Goal: Task Accomplishment & Management: Manage account settings

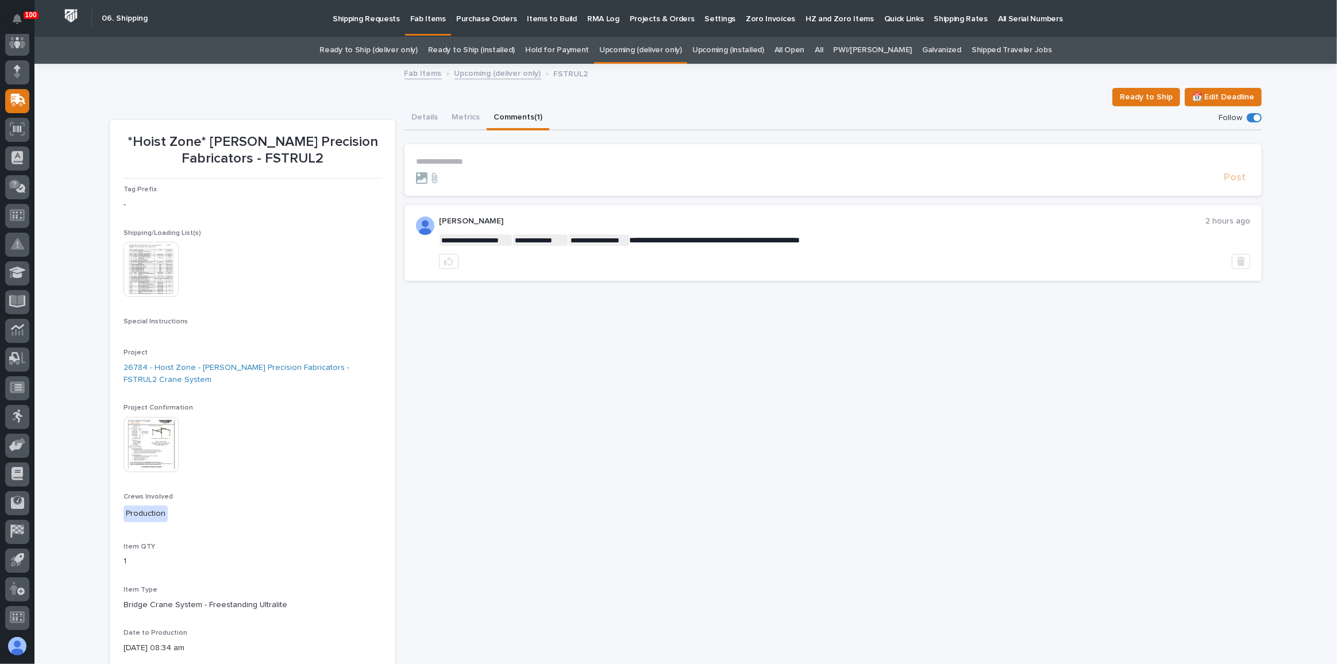
click at [546, 356] on div "**********" at bounding box center [833, 453] width 857 height 694
click at [406, 49] on link "Ready to Ship (deliver only)" at bounding box center [369, 50] width 98 height 27
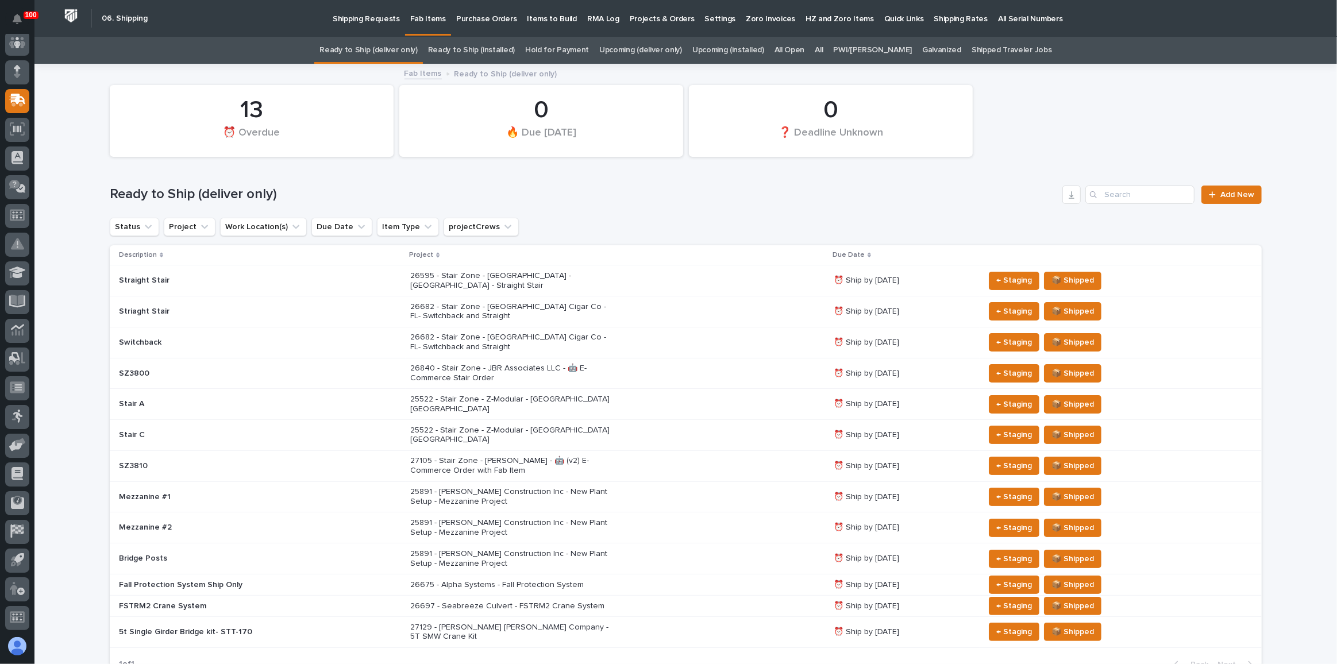
click at [733, 576] on div "26675 - Alpha Systems - Fall Protection System" at bounding box center [617, 585] width 414 height 19
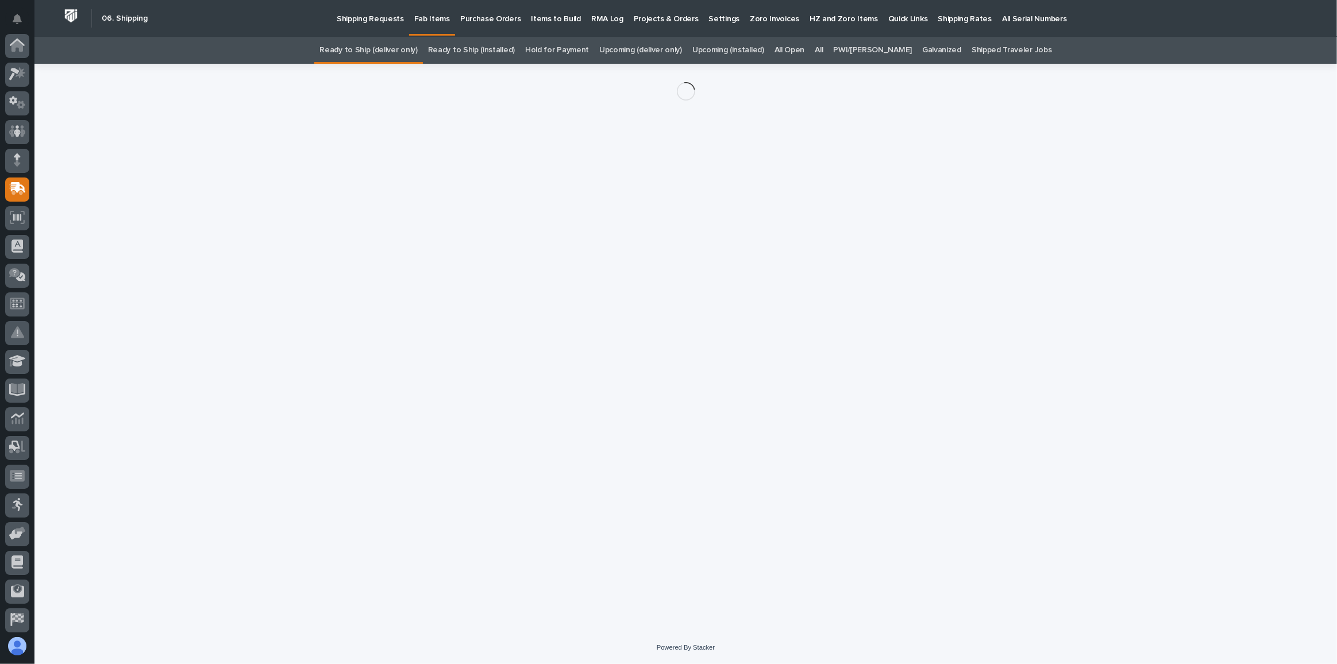
scroll to position [89, 0]
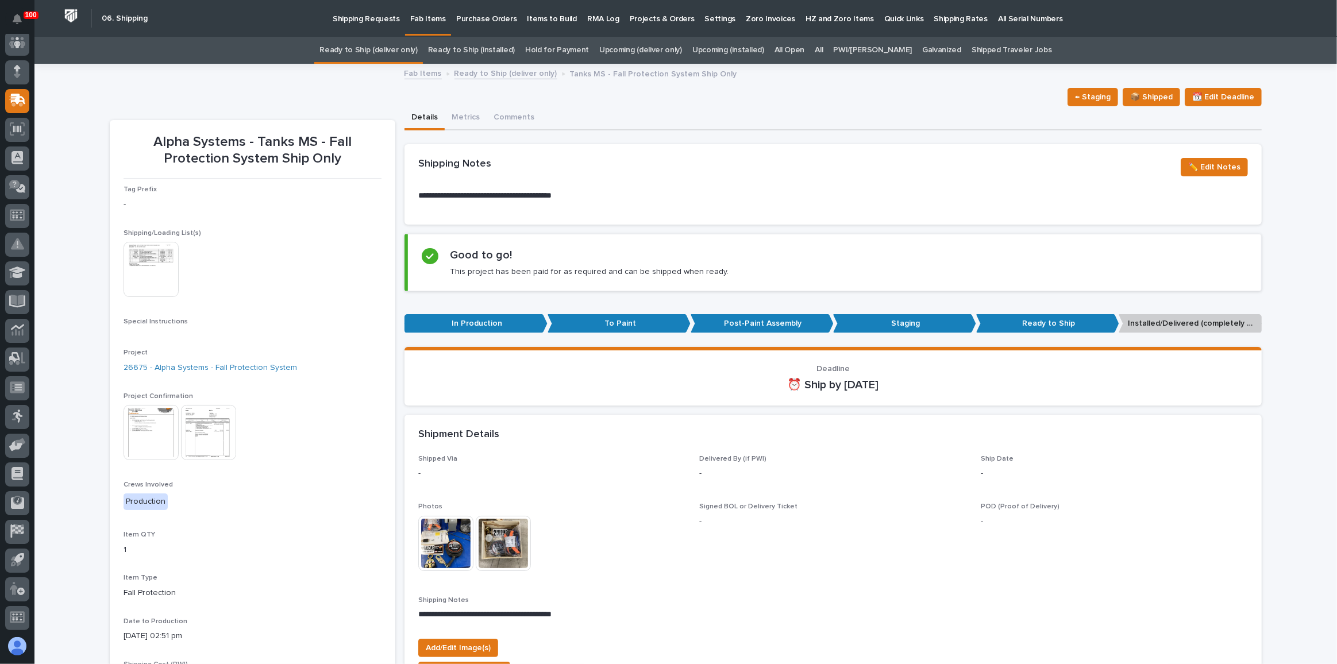
click at [417, 46] on link "Ready to Ship (deliver only)" at bounding box center [369, 50] width 98 height 27
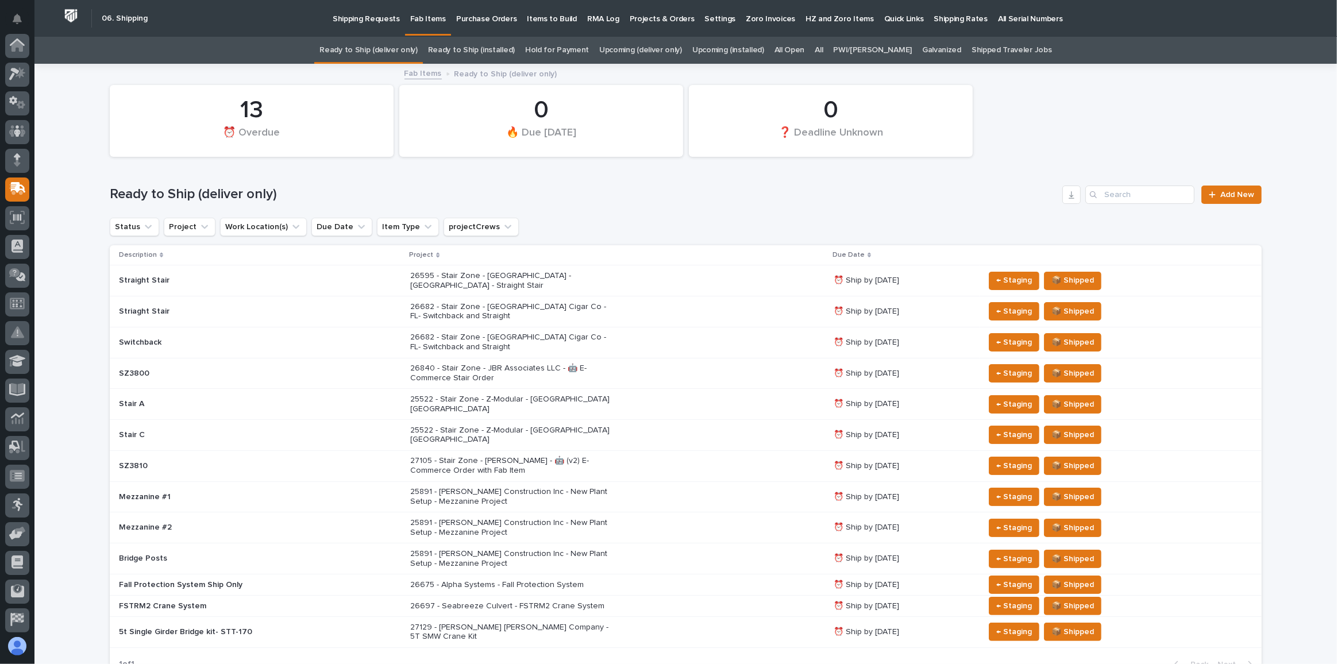
scroll to position [89, 0]
click at [464, 307] on p "26682 - Stair Zone - [GEOGRAPHIC_DATA] Cigar Co - FL- Switchback and Straight" at bounding box center [510, 312] width 201 height 20
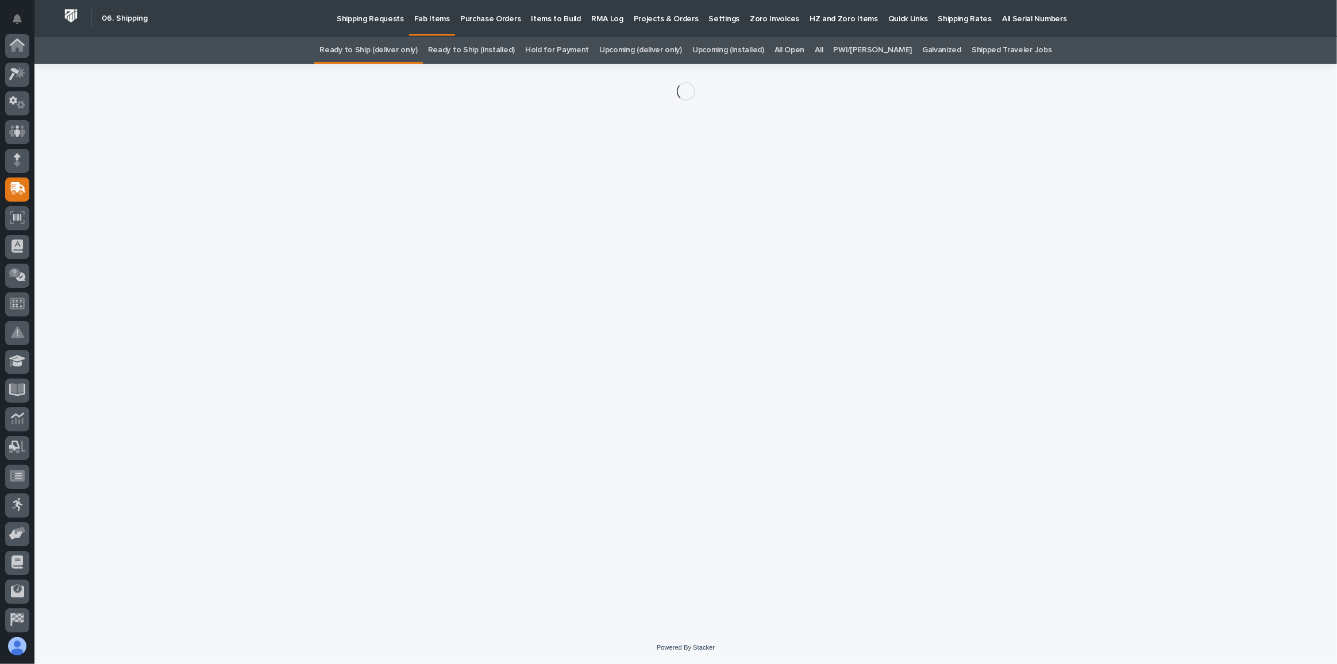
scroll to position [89, 0]
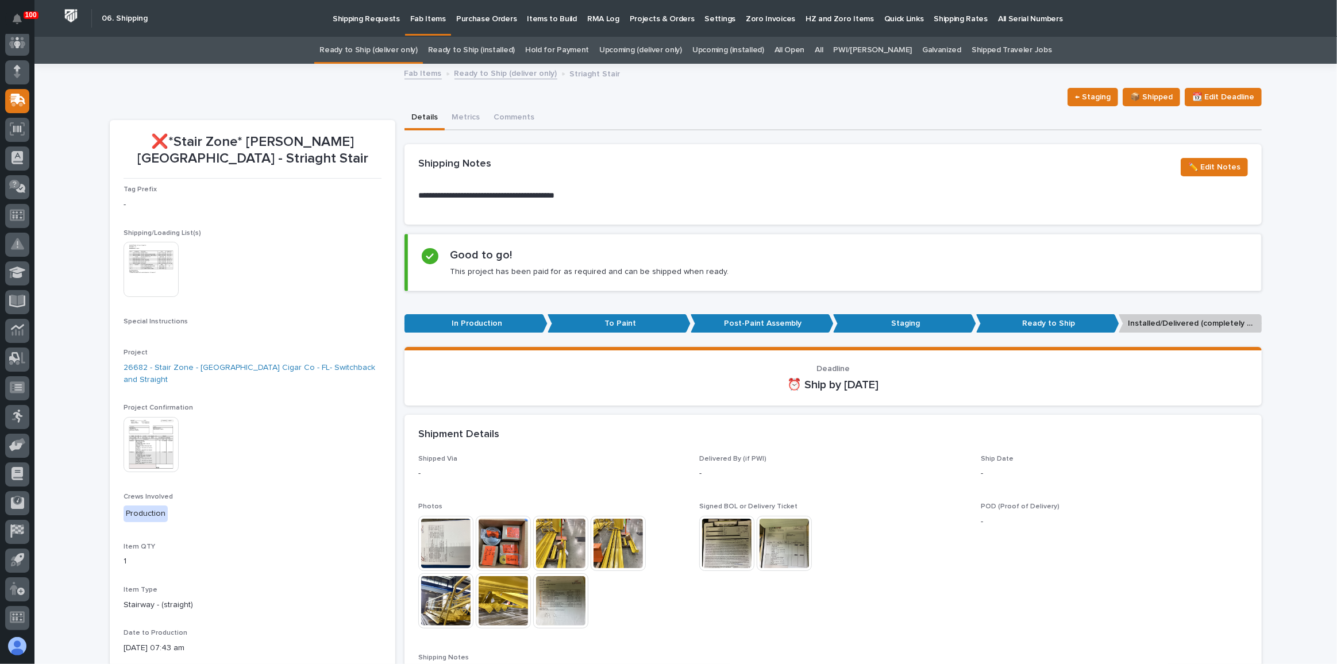
click at [162, 417] on img at bounding box center [151, 444] width 55 height 55
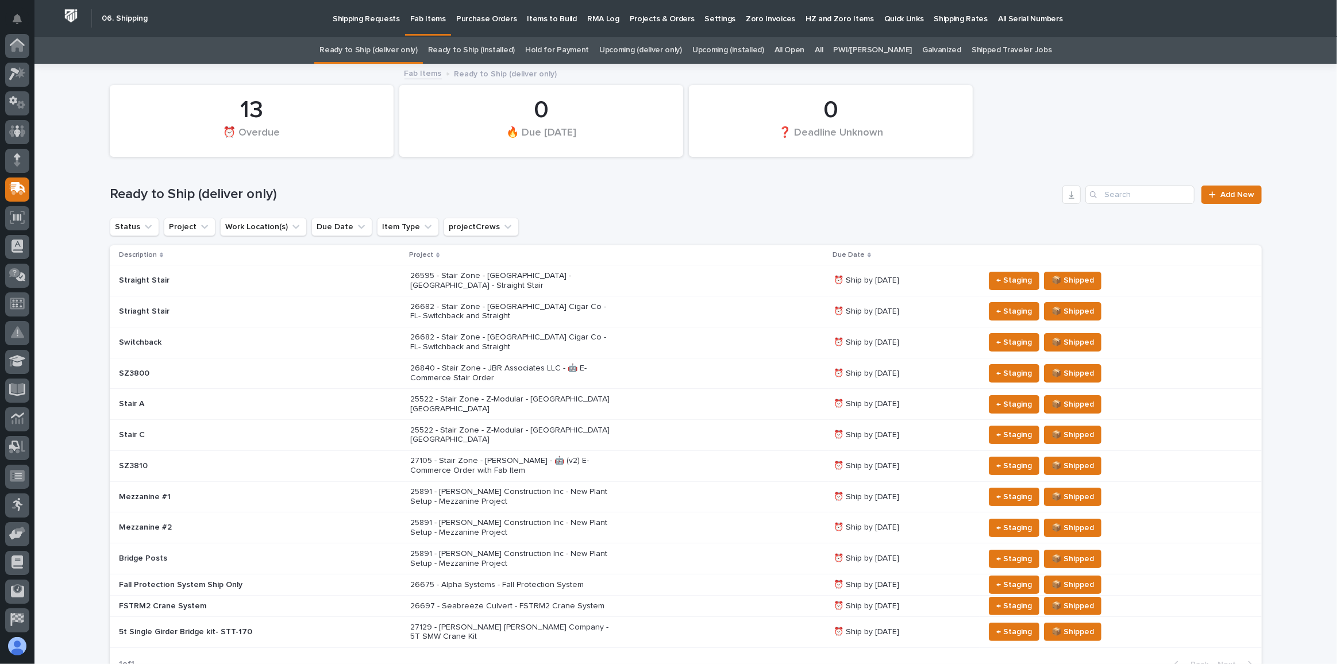
scroll to position [89, 0]
click at [721, 313] on div "26682 - Stair Zone - [GEOGRAPHIC_DATA] Cigar Co - FL- Switchback and Straight" at bounding box center [617, 312] width 414 height 29
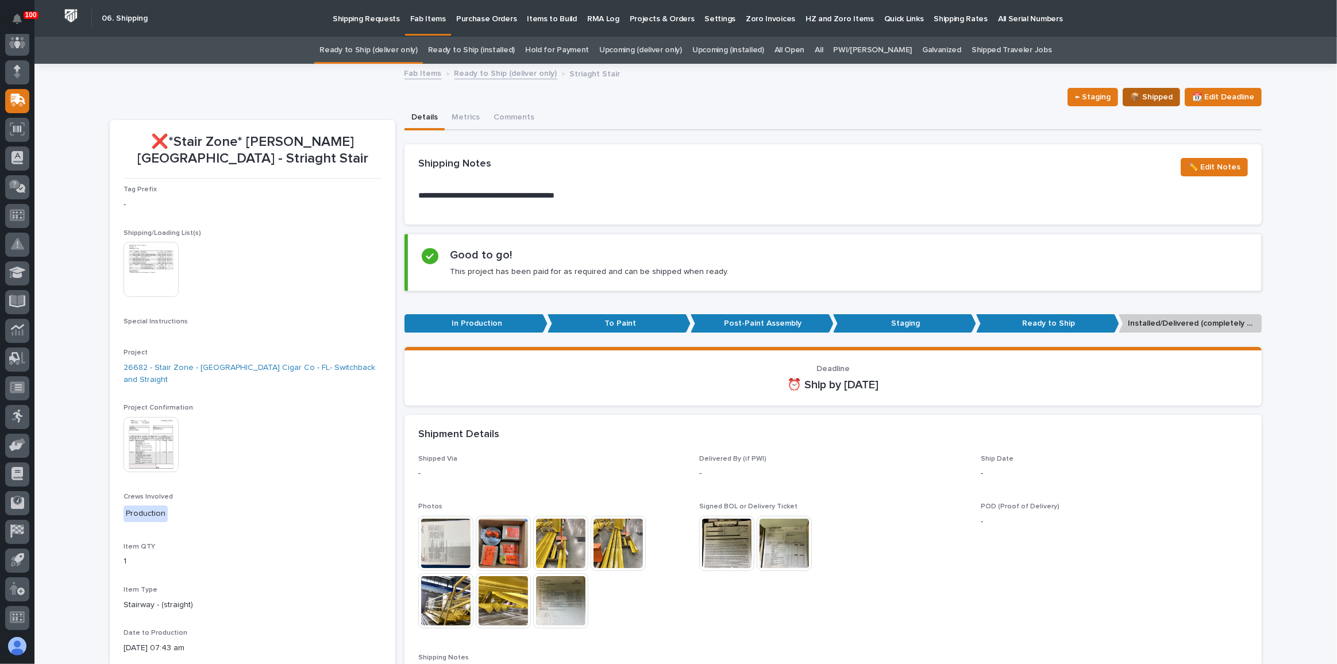
click at [1155, 97] on span "📦 Shipped" at bounding box center [1151, 97] width 43 height 14
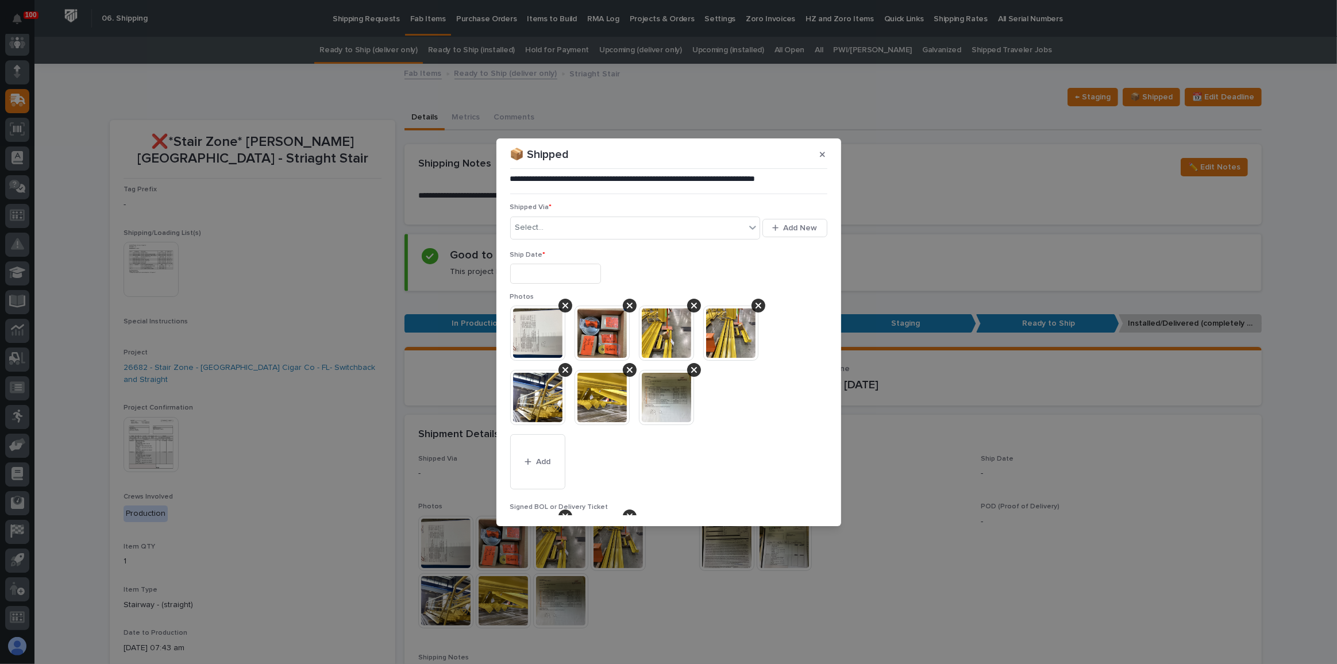
click at [580, 272] on input "text" at bounding box center [555, 274] width 91 height 20
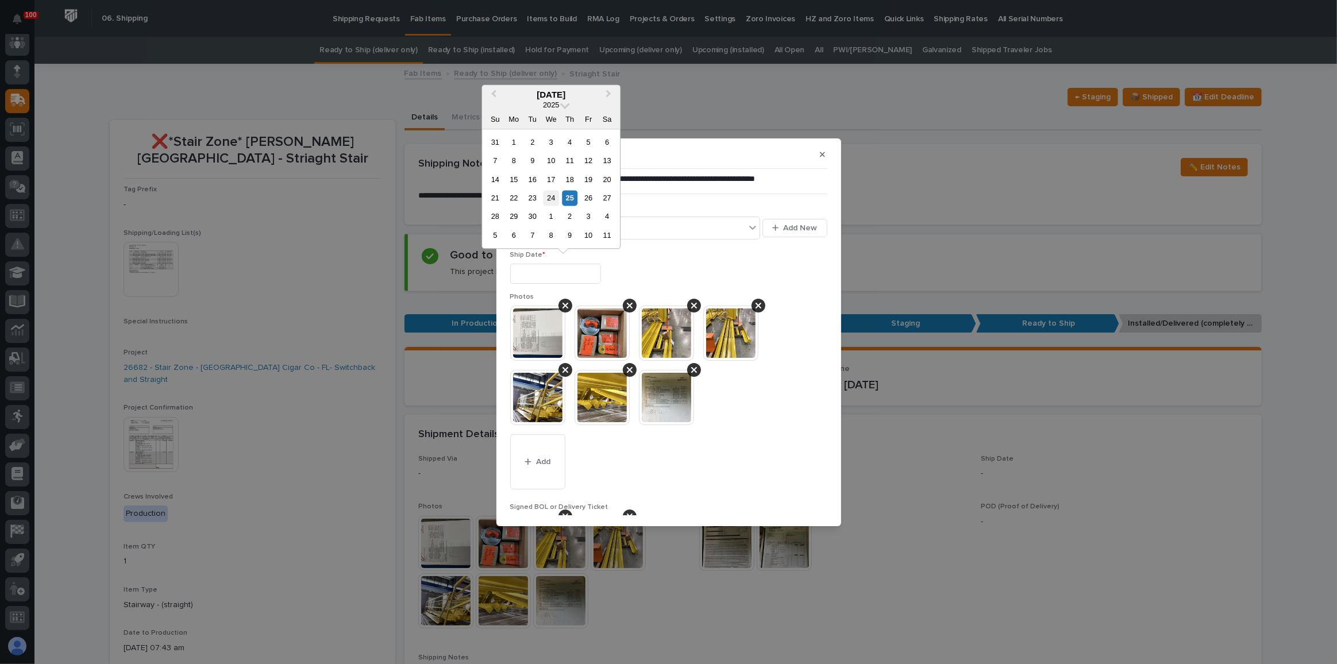
click at [552, 202] on div "24" at bounding box center [552, 198] width 16 height 16
type input "**********"
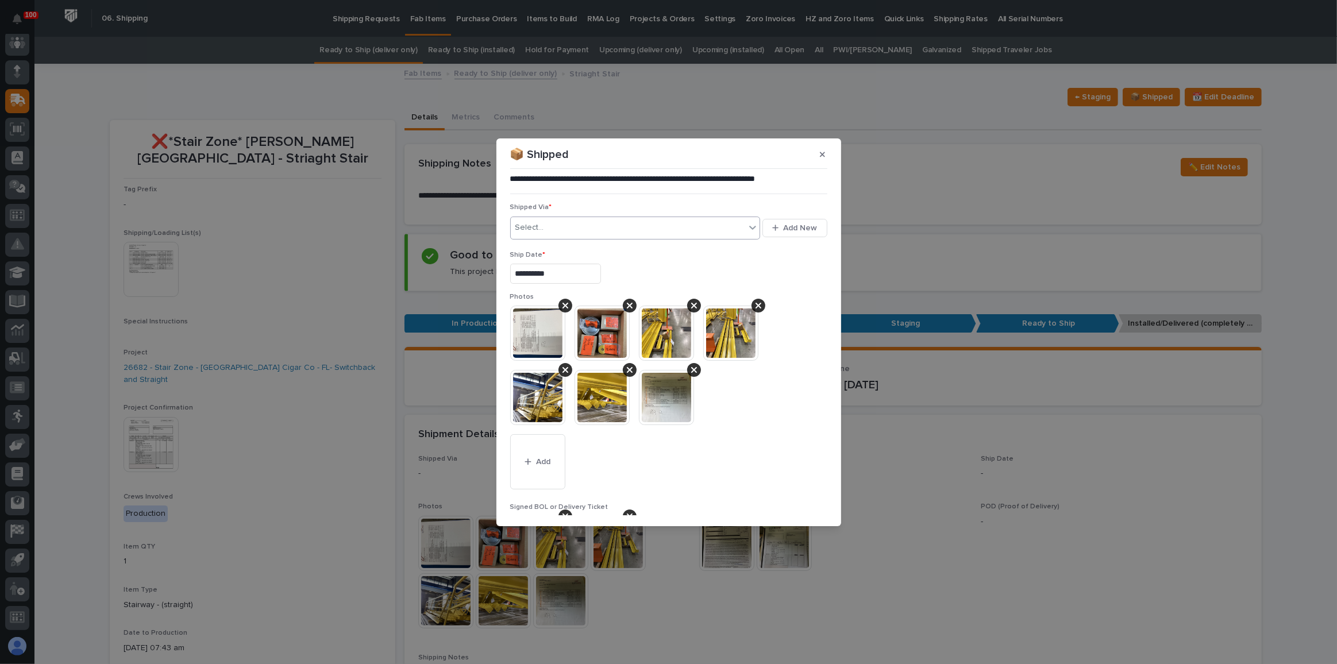
click at [567, 232] on div "Select..." at bounding box center [628, 227] width 235 height 19
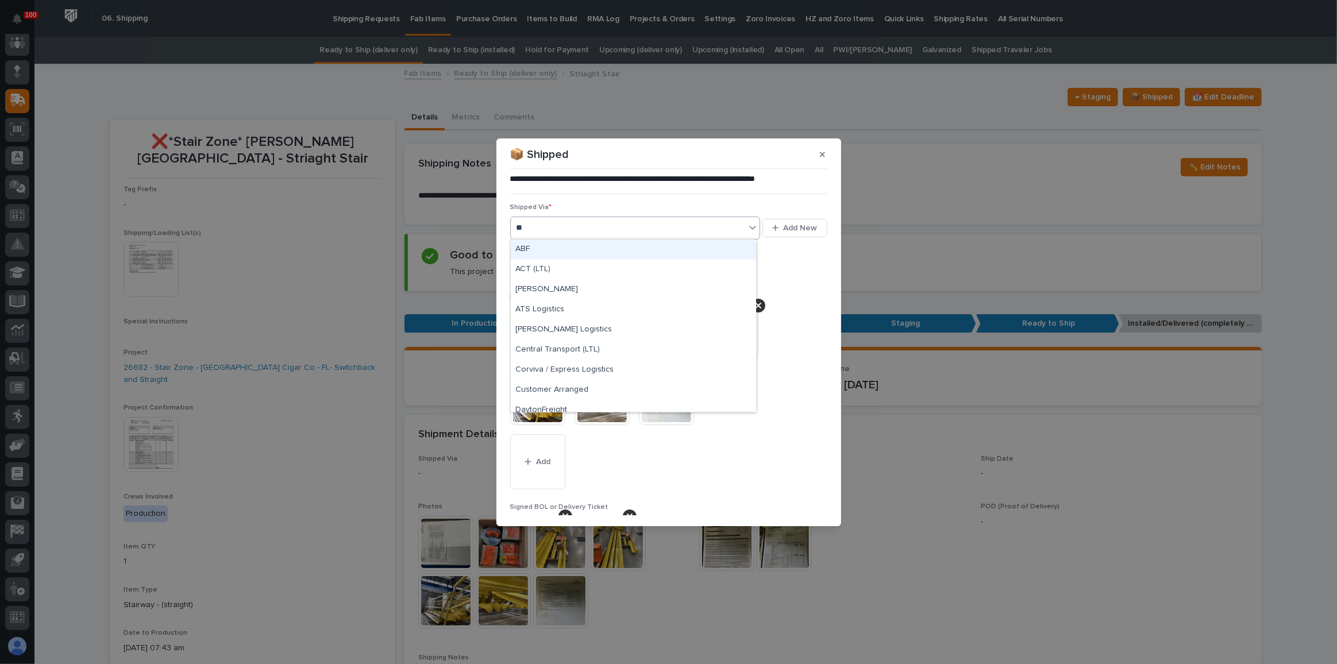
type input "***"
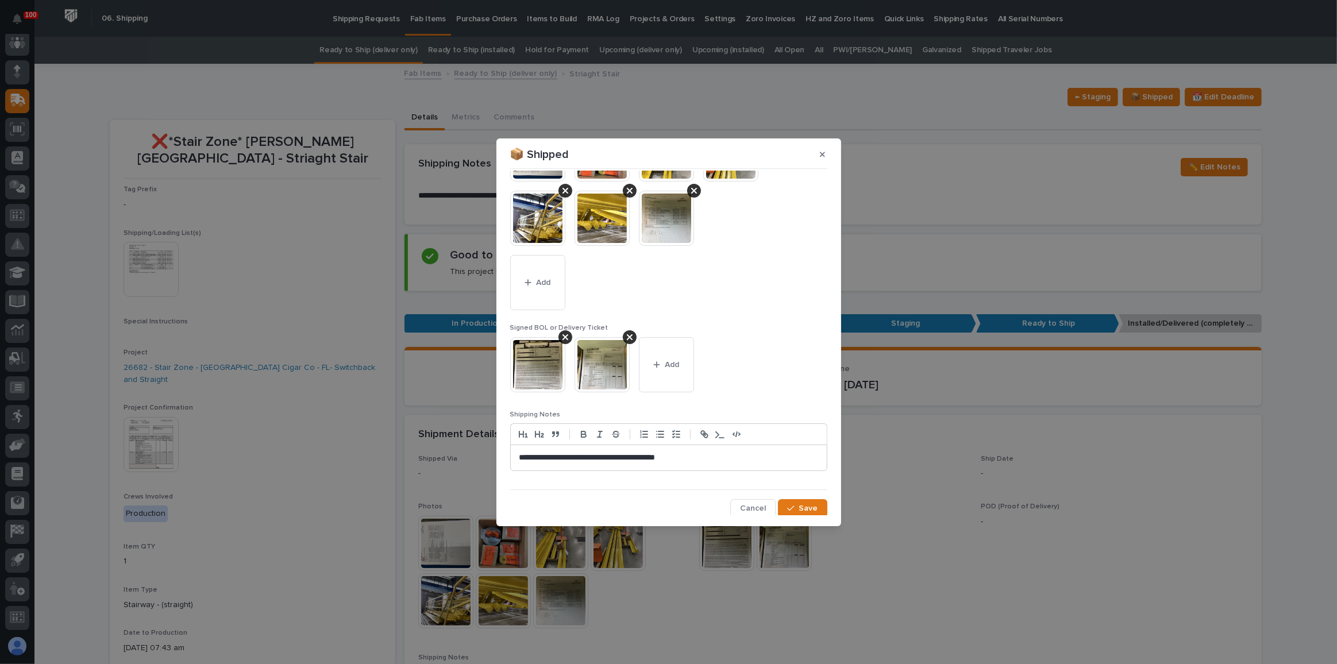
scroll to position [180, 0]
click at [788, 504] on icon "button" at bounding box center [790, 508] width 7 height 8
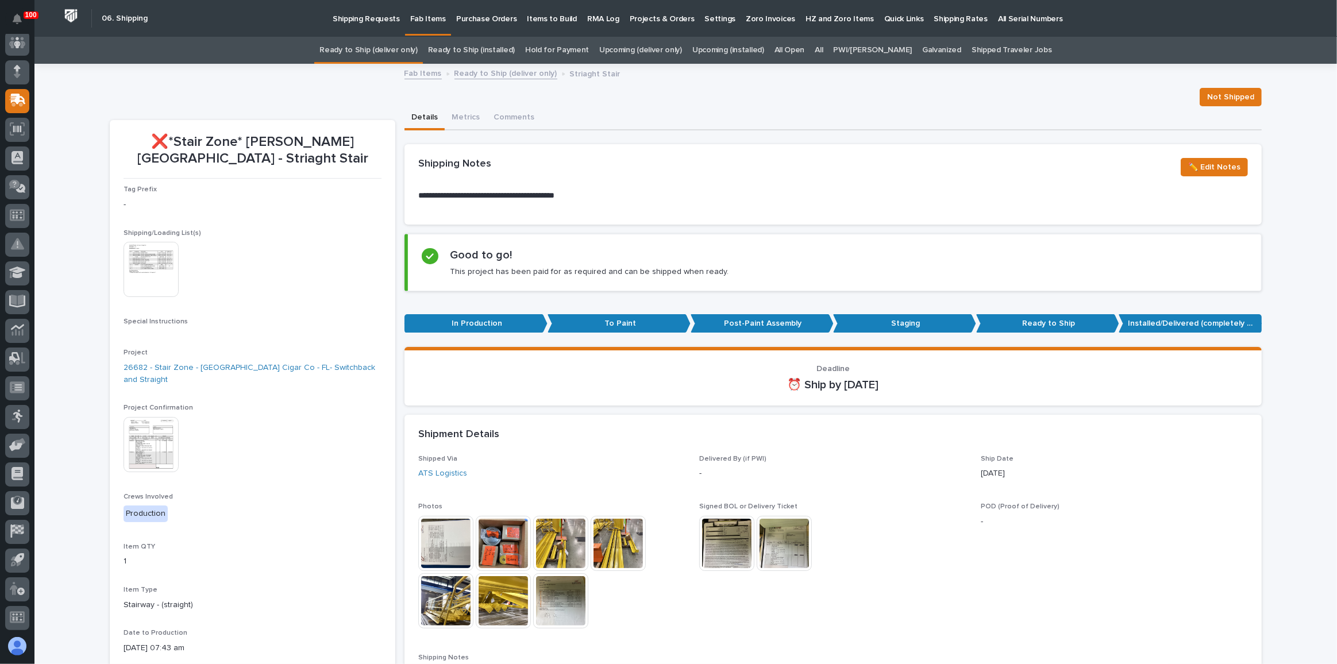
click at [400, 46] on link "Ready to Ship (deliver only)" at bounding box center [369, 50] width 98 height 27
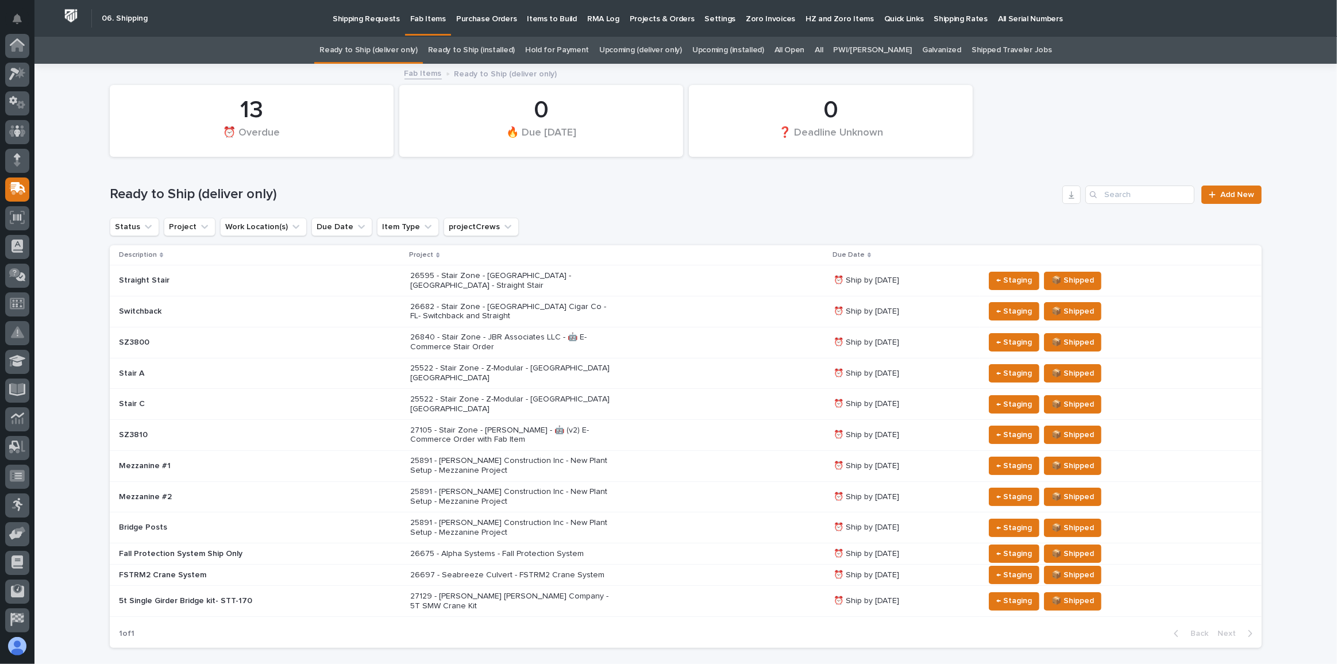
scroll to position [89, 0]
click at [647, 298] on div "26682 - Stair Zone - [GEOGRAPHIC_DATA] Cigar Co - FL- Switchback and Straight" at bounding box center [617, 312] width 414 height 29
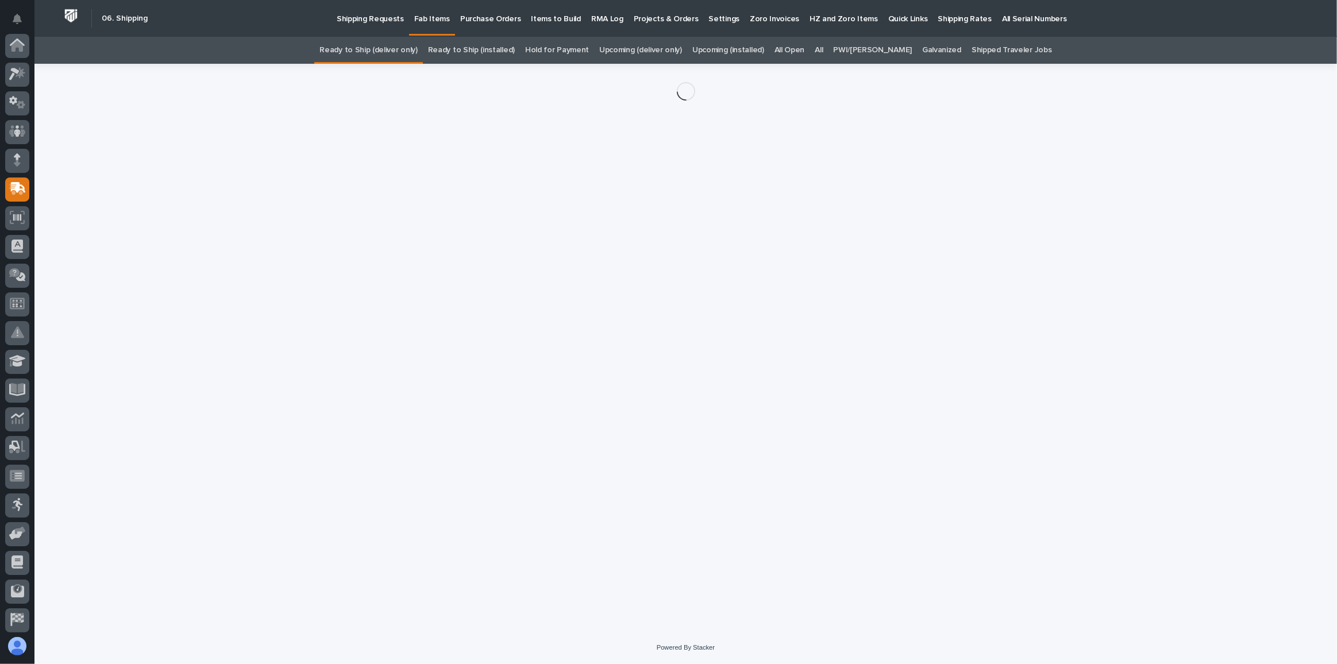
scroll to position [89, 0]
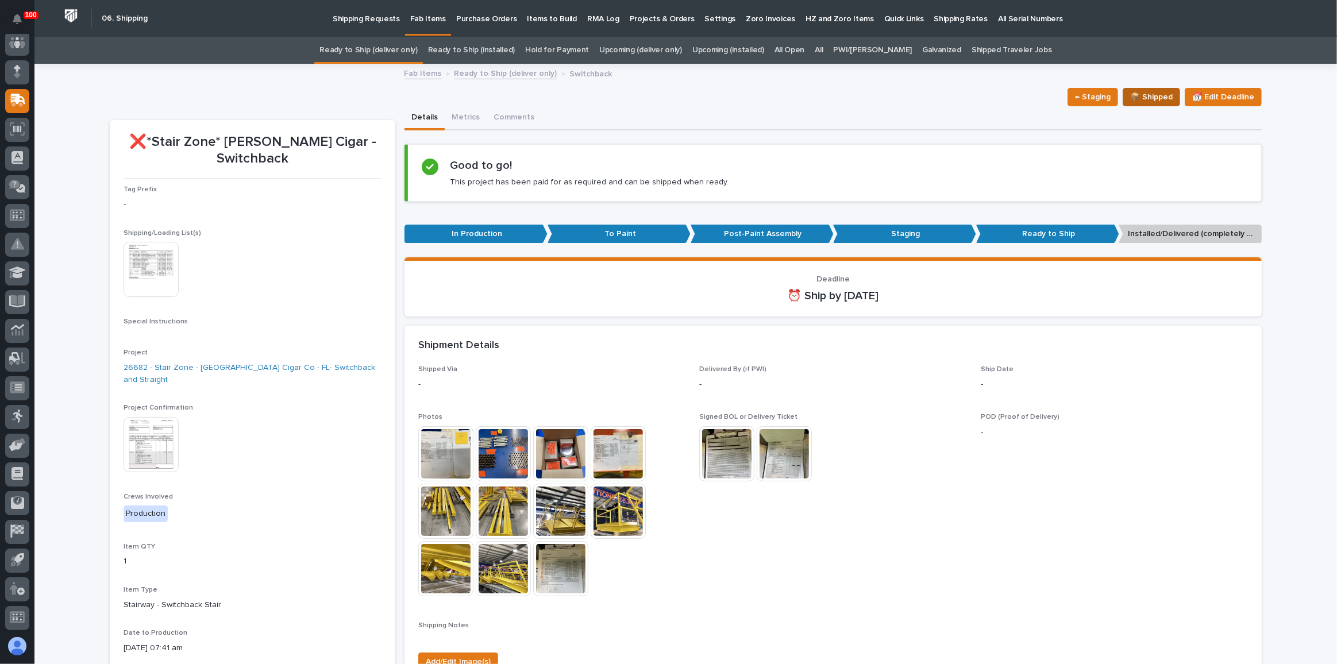
click at [1168, 89] on button "📦 Shipped" at bounding box center [1151, 97] width 57 height 18
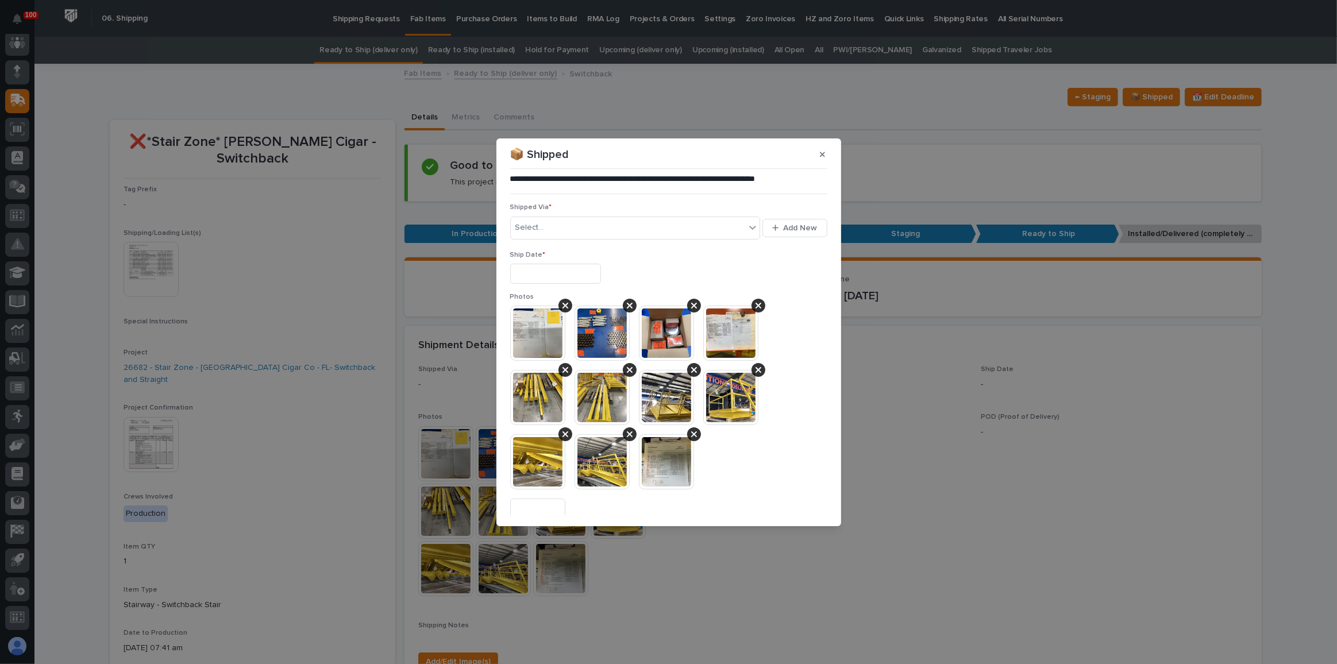
click at [591, 276] on input "text" at bounding box center [555, 274] width 91 height 20
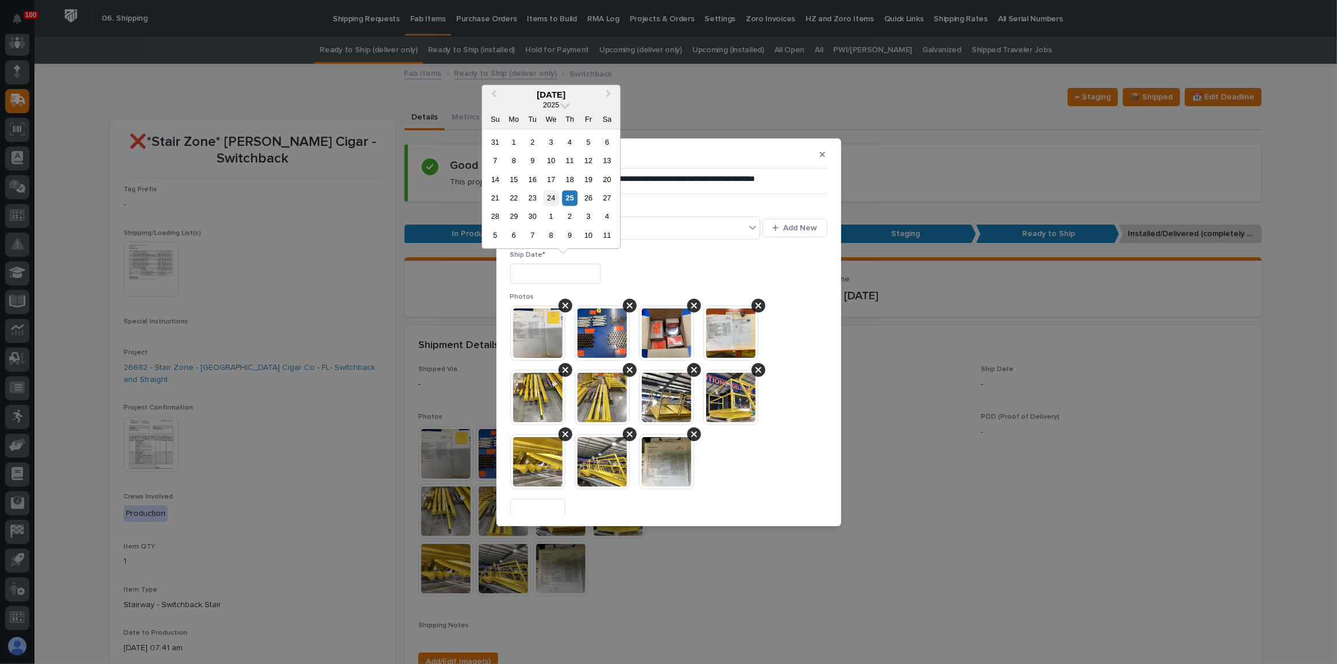
click at [545, 198] on div "24" at bounding box center [552, 198] width 16 height 16
type input "**********"
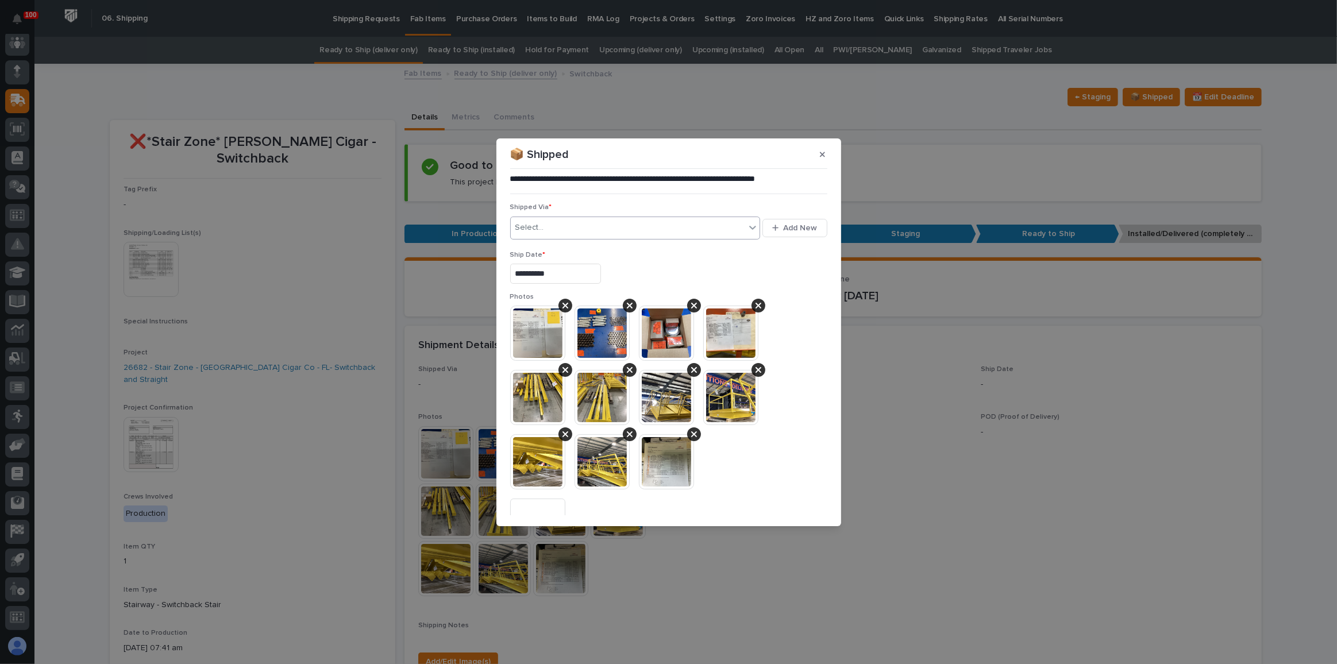
click at [557, 223] on div "Select..." at bounding box center [628, 227] width 235 height 19
type input "***"
click at [581, 245] on div "ATS Logistics" at bounding box center [633, 250] width 245 height 20
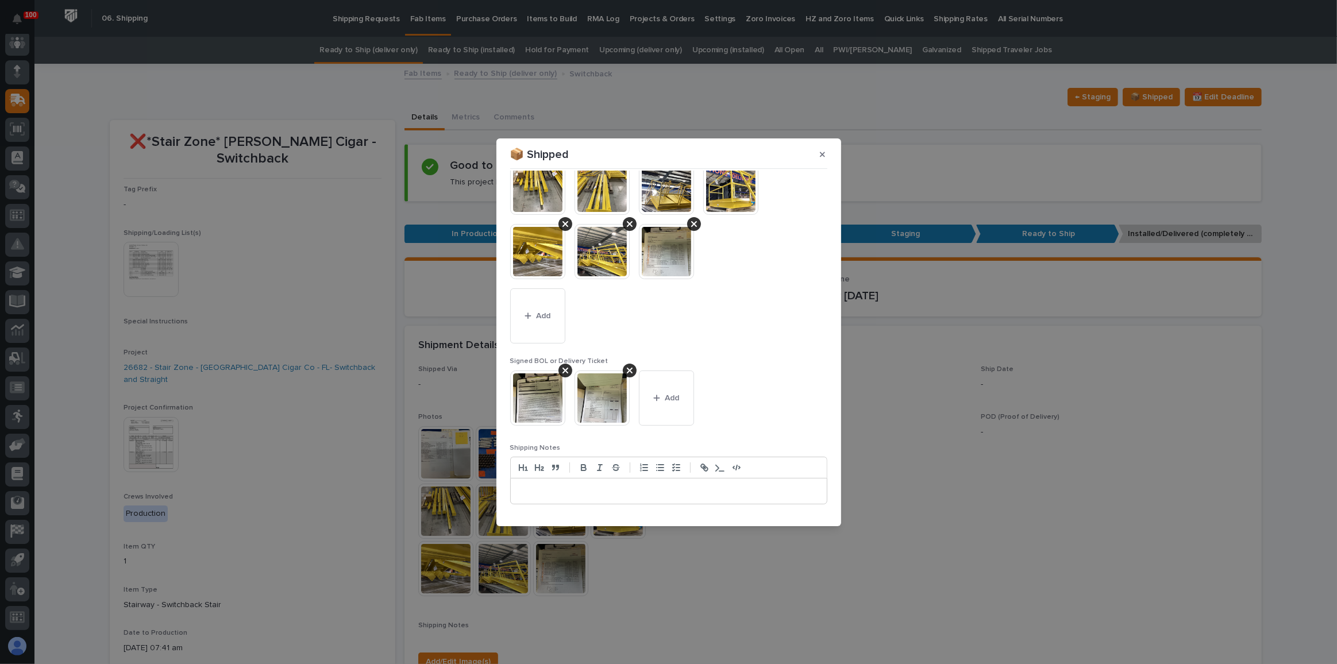
scroll to position [244, 0]
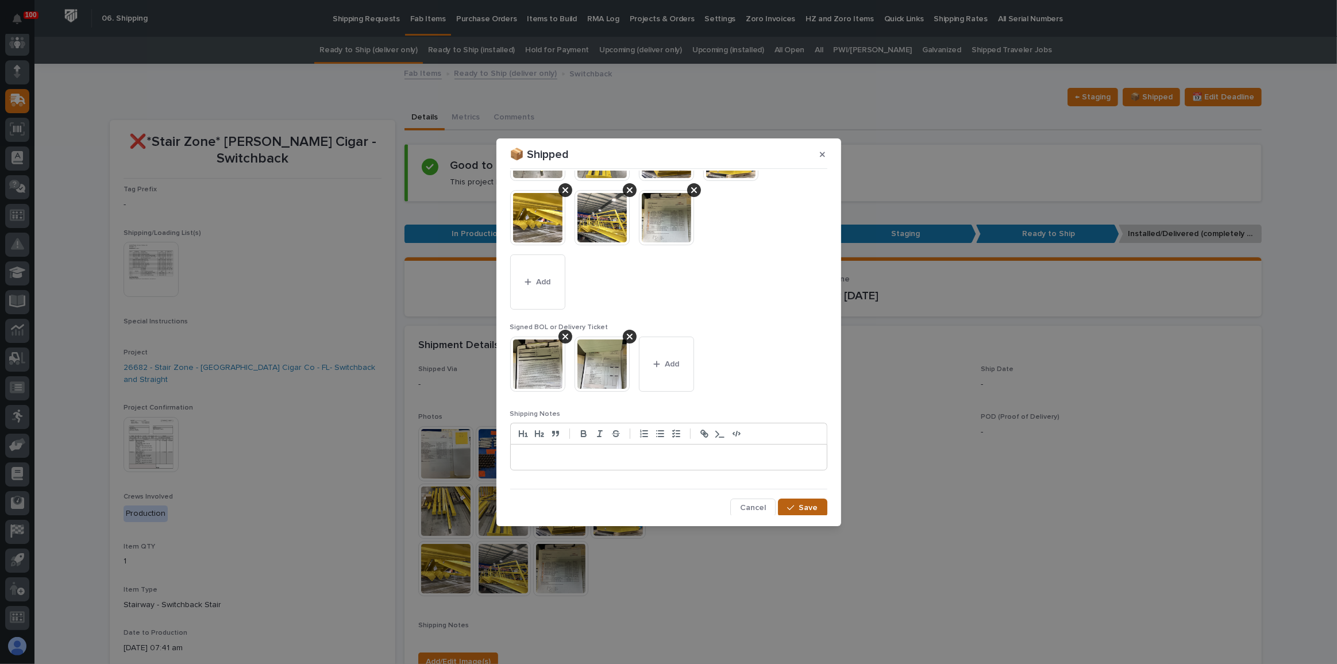
click at [810, 510] on span "Save" at bounding box center [808, 508] width 19 height 10
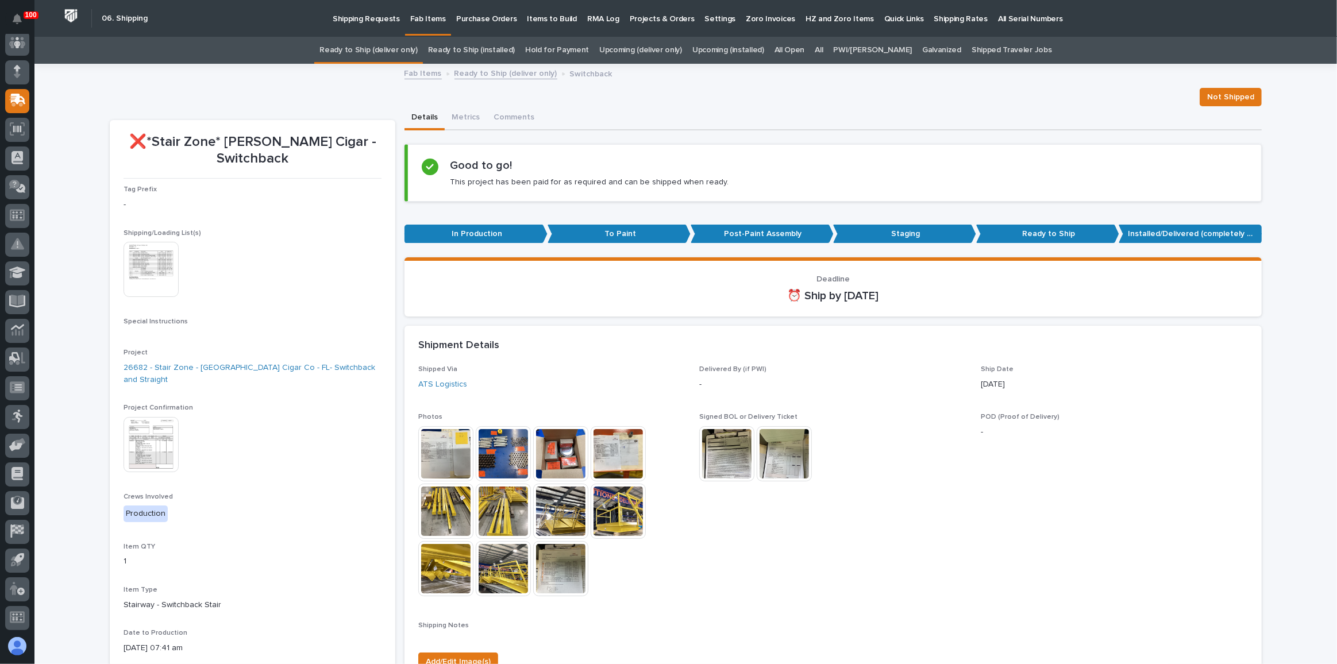
click at [371, 51] on link "Ready to Ship (deliver only)" at bounding box center [369, 50] width 98 height 27
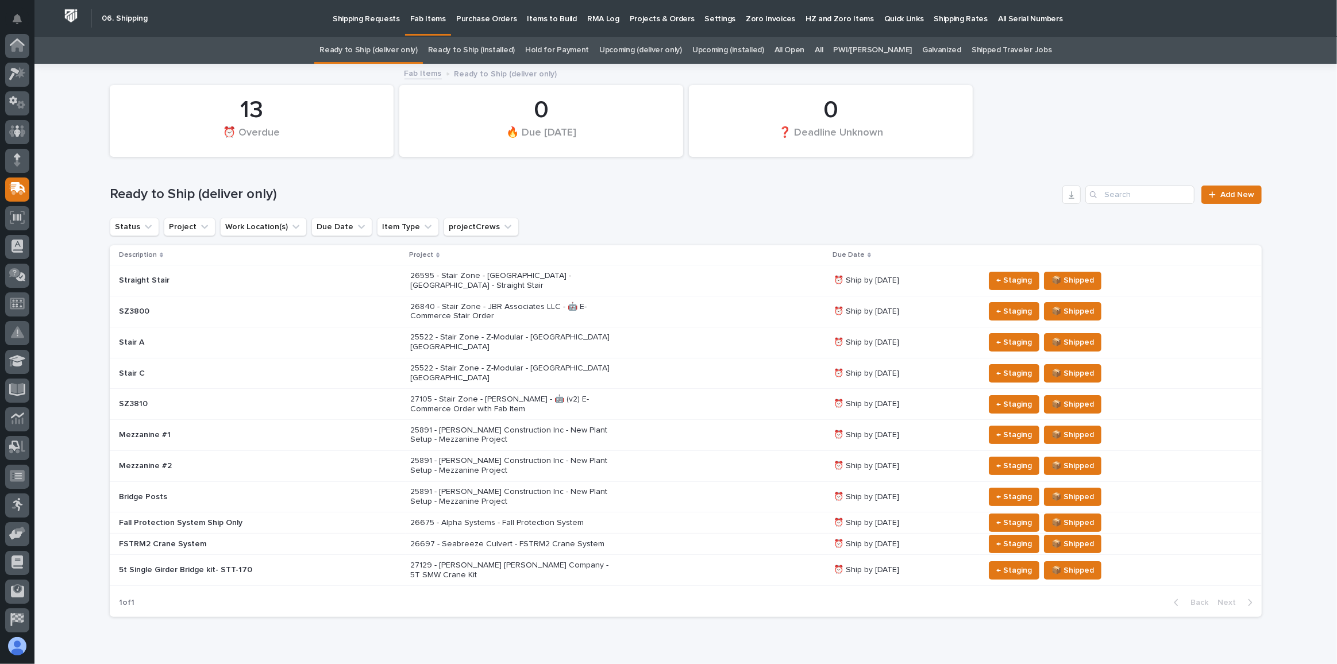
scroll to position [89, 0]
click at [643, 49] on link "Upcoming (deliver only)" at bounding box center [640, 50] width 83 height 27
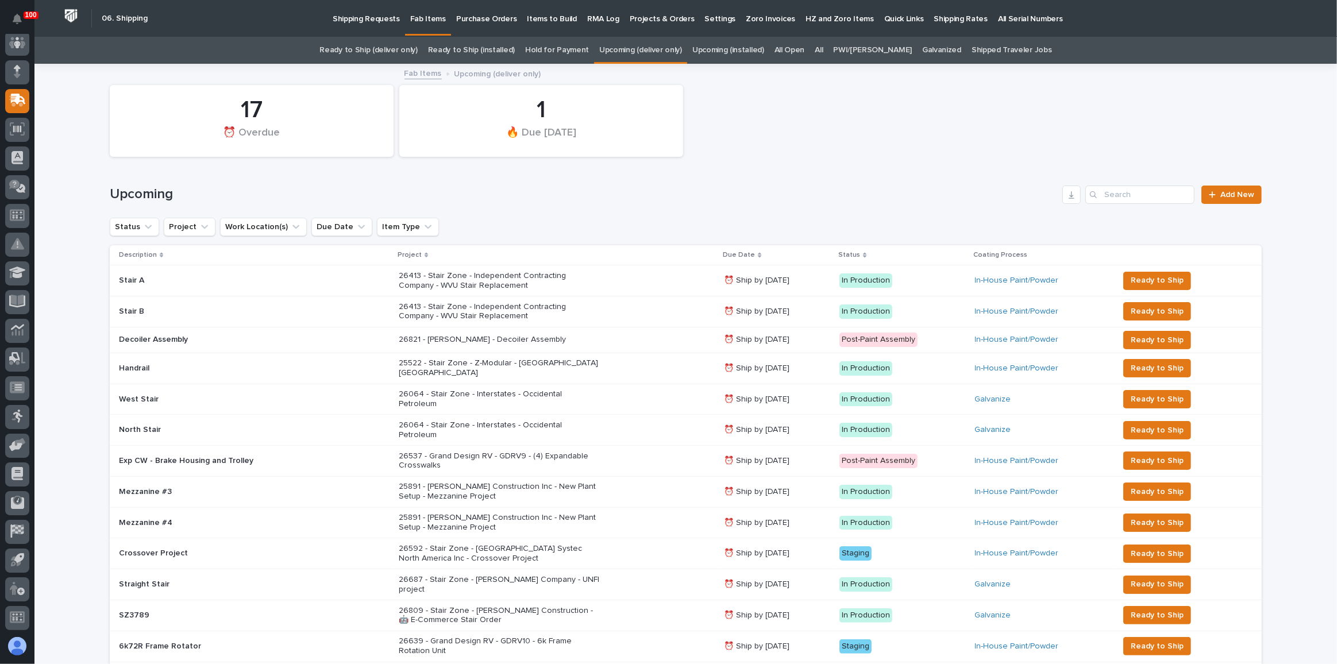
click at [376, 50] on link "Ready to Ship (deliver only)" at bounding box center [369, 50] width 98 height 27
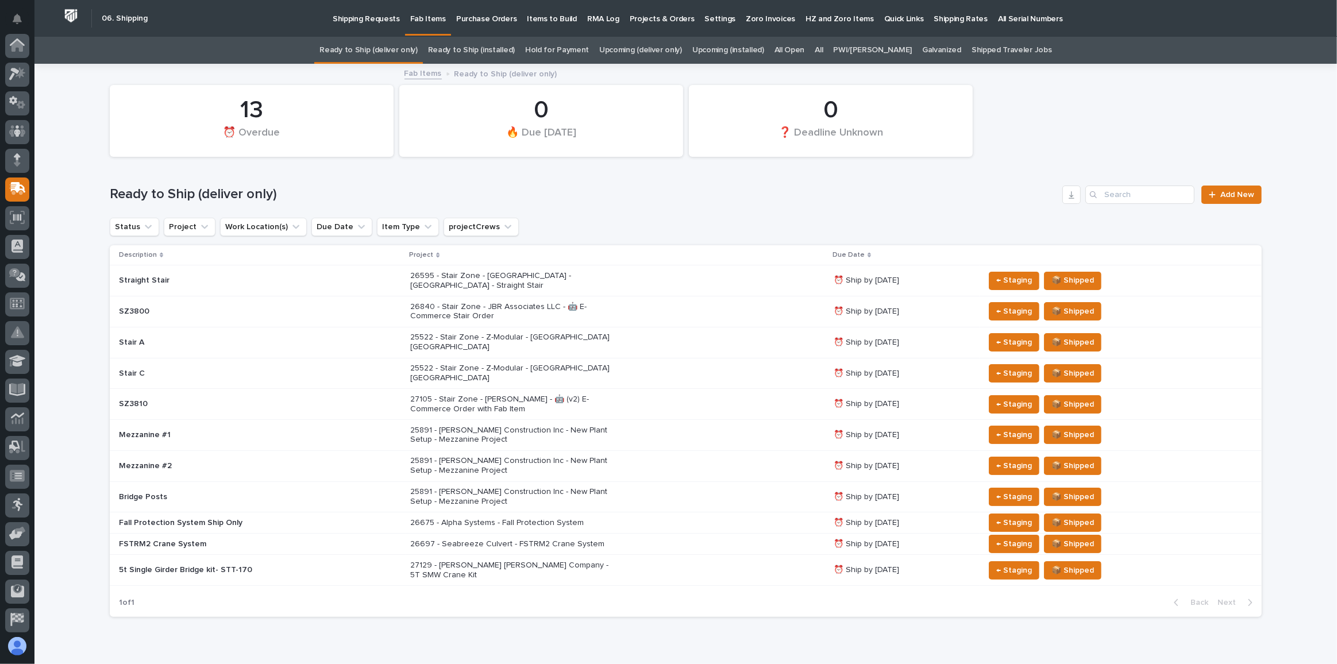
scroll to position [89, 0]
click at [1056, 398] on span "📦 Shipped" at bounding box center [1073, 405] width 43 height 14
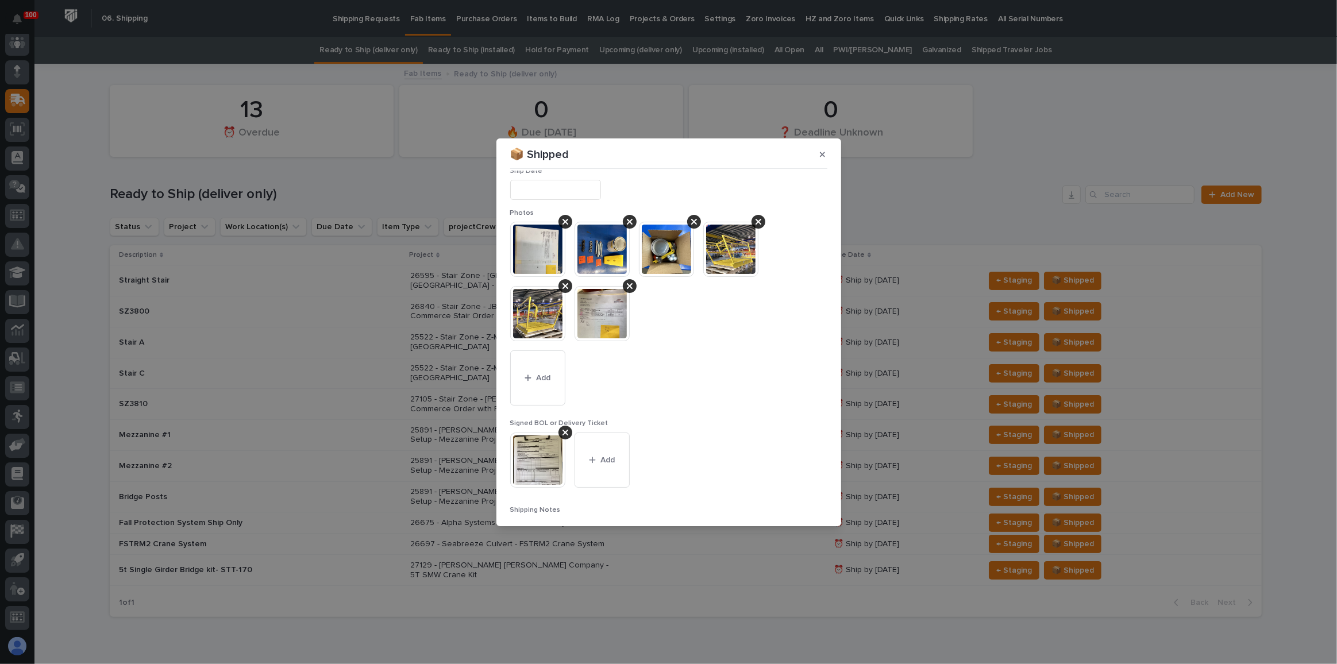
scroll to position [0, 0]
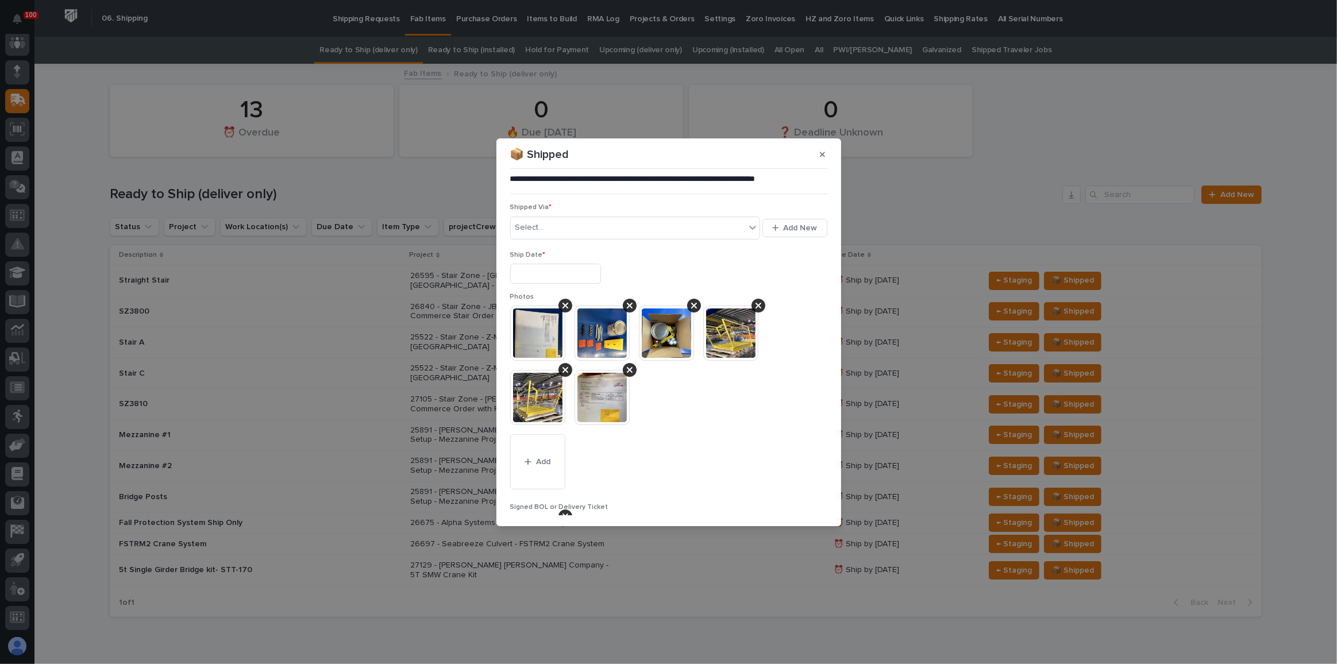
click at [549, 270] on input "text" at bounding box center [555, 274] width 91 height 20
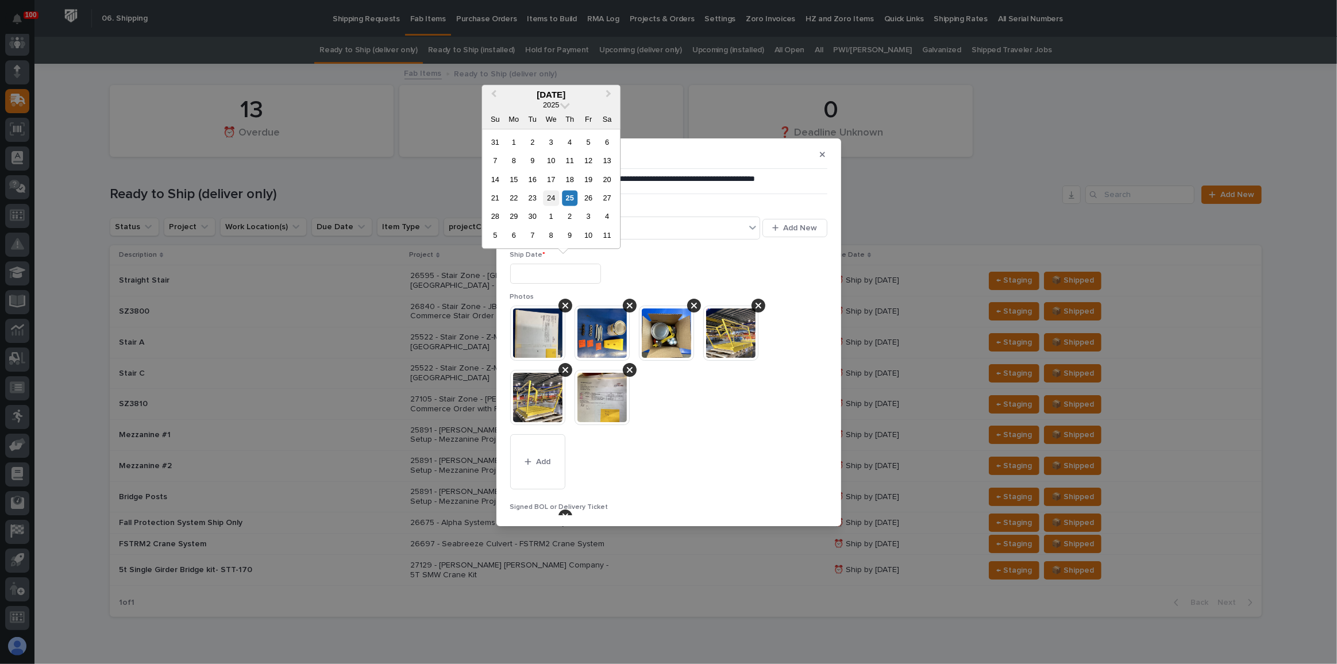
click at [557, 195] on div "24" at bounding box center [552, 198] width 16 height 16
type input "**********"
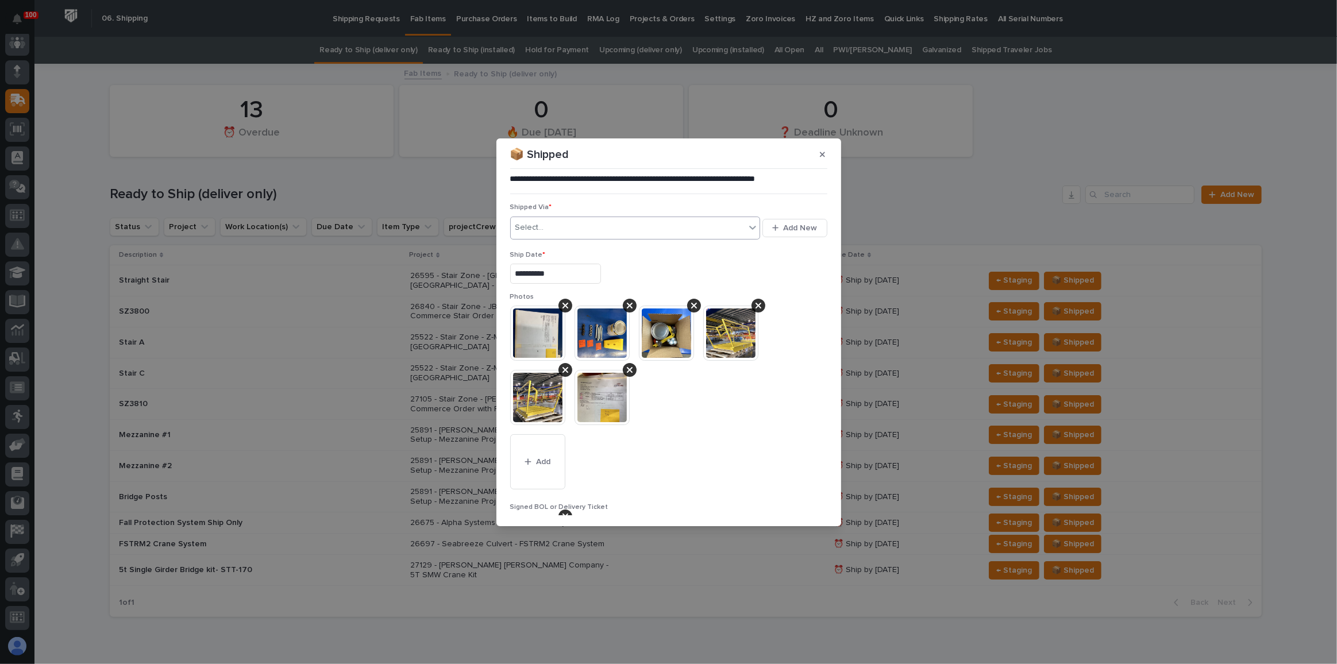
click at [570, 228] on div "Select..." at bounding box center [628, 227] width 235 height 19
type input "*"
type input "***"
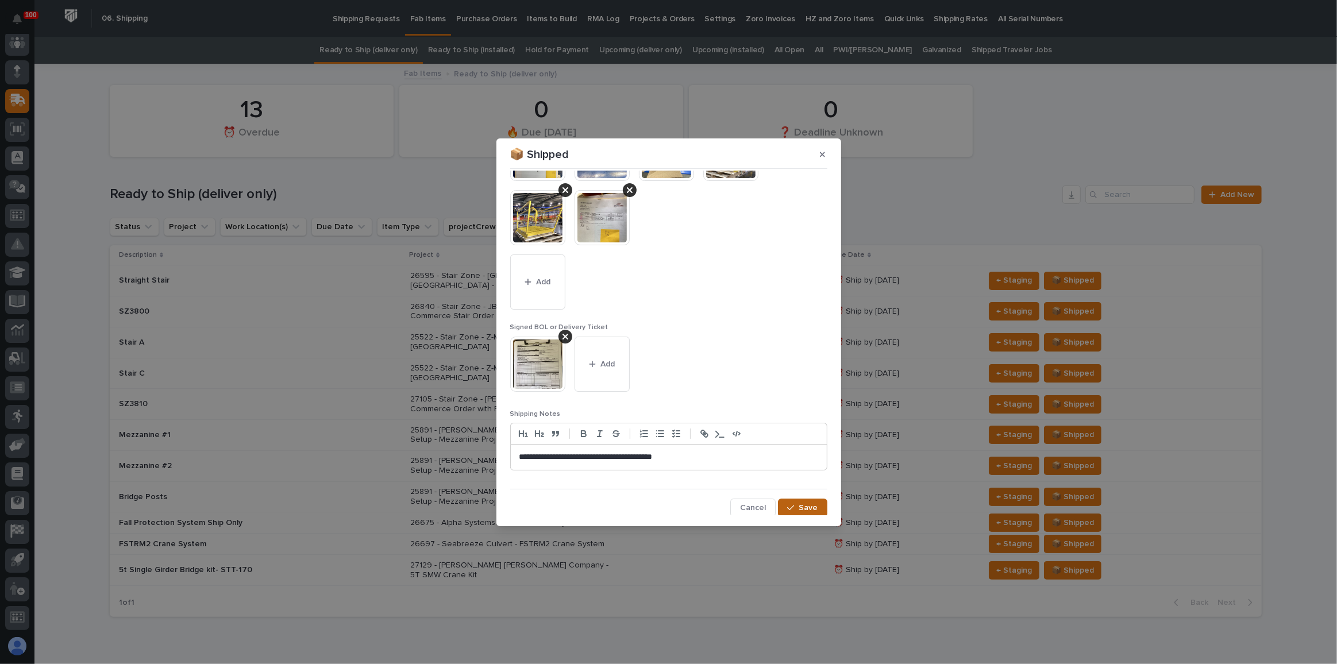
click at [805, 503] on span "Save" at bounding box center [808, 508] width 19 height 10
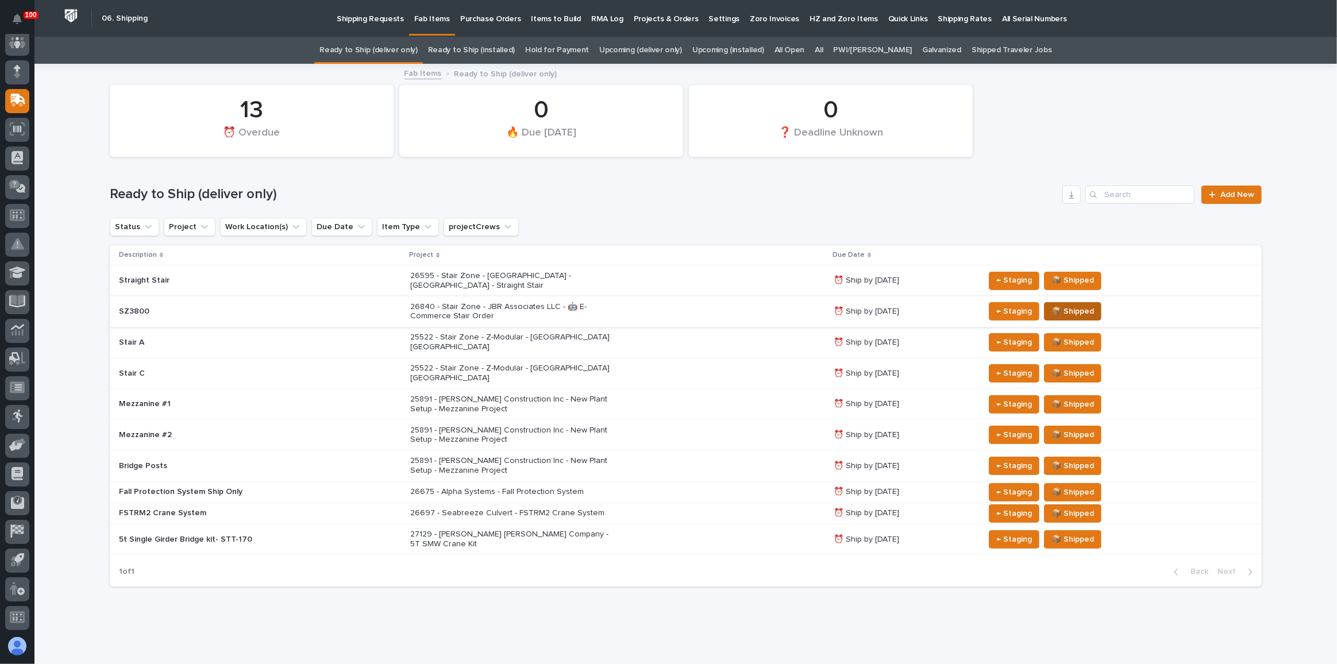
click at [1068, 305] on span "📦 Shipped" at bounding box center [1073, 312] width 43 height 14
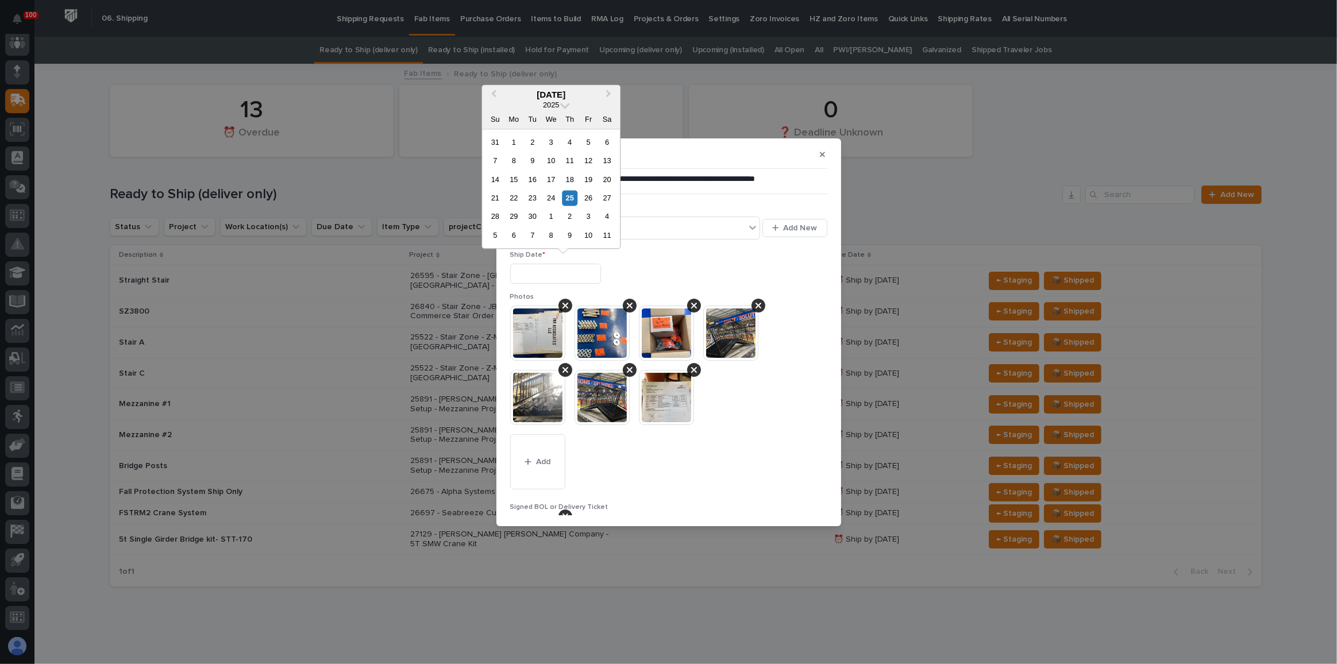
click at [571, 278] on input "text" at bounding box center [555, 274] width 91 height 20
click at [555, 201] on div "24" at bounding box center [552, 198] width 16 height 16
type input "**********"
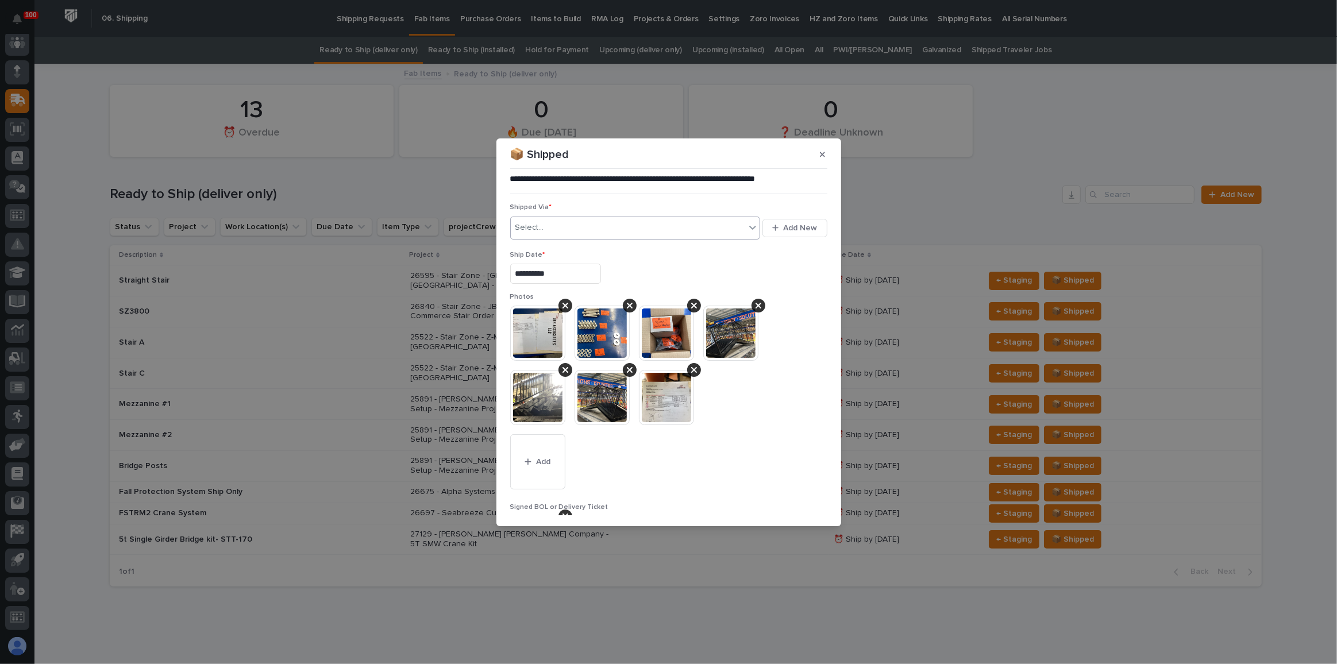
click at [574, 229] on div "Select..." at bounding box center [628, 227] width 235 height 19
type input "***"
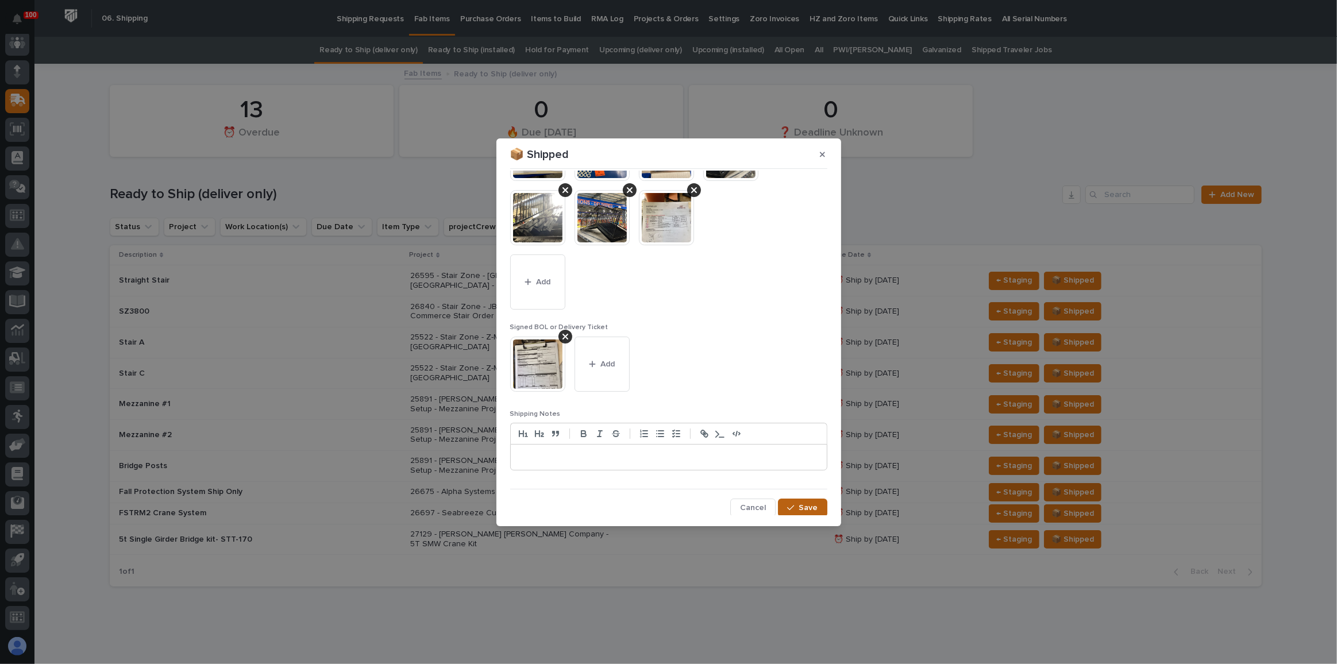
click at [803, 503] on span "Save" at bounding box center [808, 508] width 19 height 10
